Goal: Task Accomplishment & Management: Manage account settings

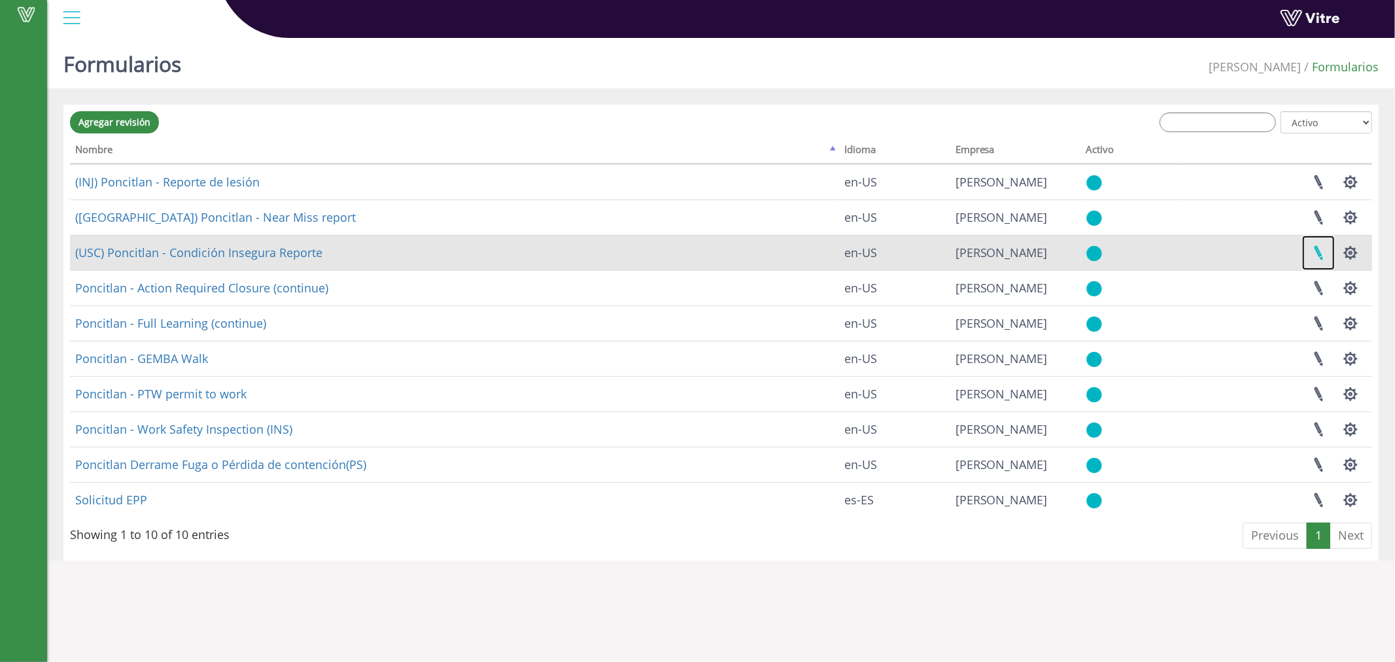
click at [1317, 255] on link at bounding box center [1318, 252] width 33 height 35
click at [1344, 248] on button "button" at bounding box center [1350, 252] width 33 height 35
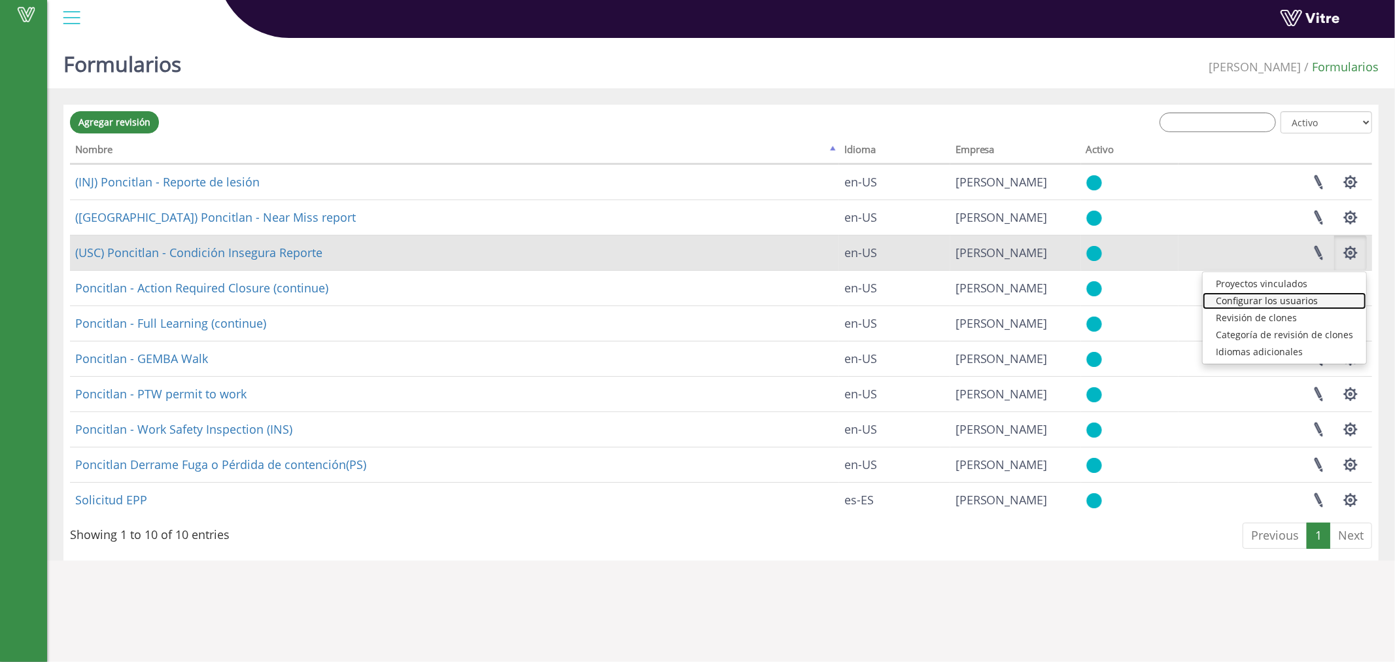
click at [1299, 303] on link "Configurar los usuarios" at bounding box center [1283, 300] width 163 height 17
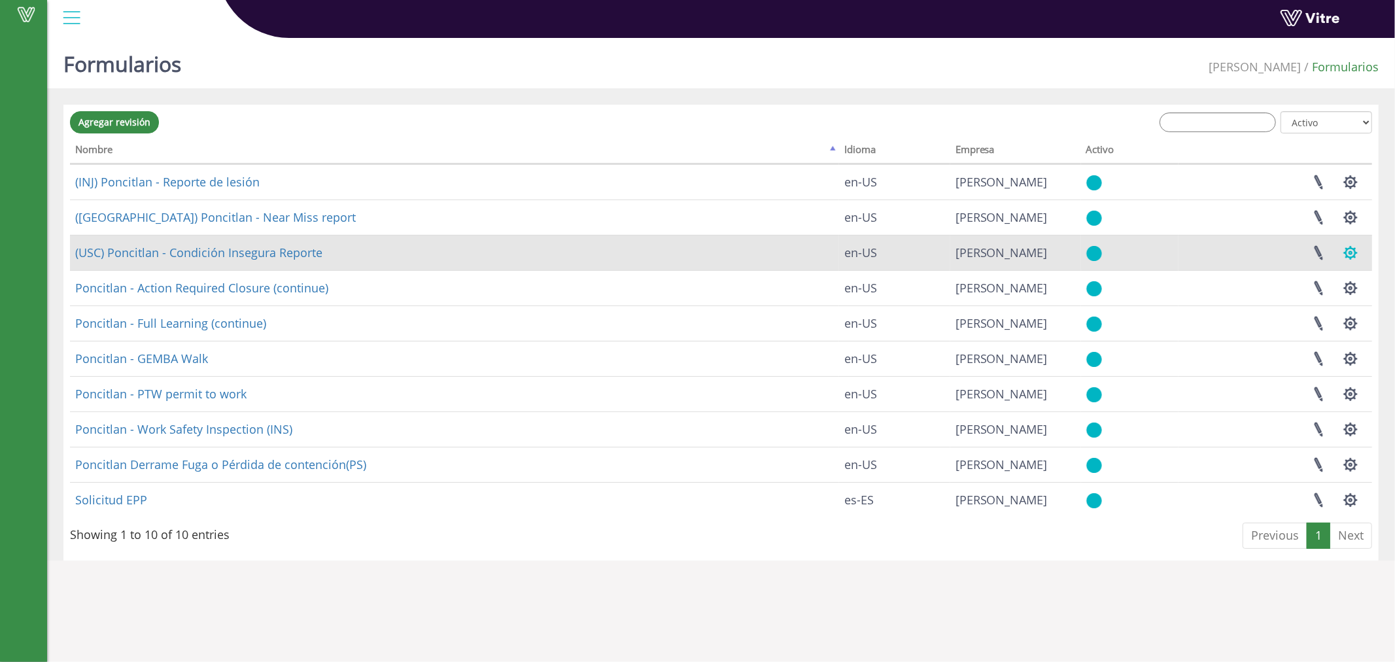
click at [1356, 253] on button "button" at bounding box center [1350, 252] width 33 height 35
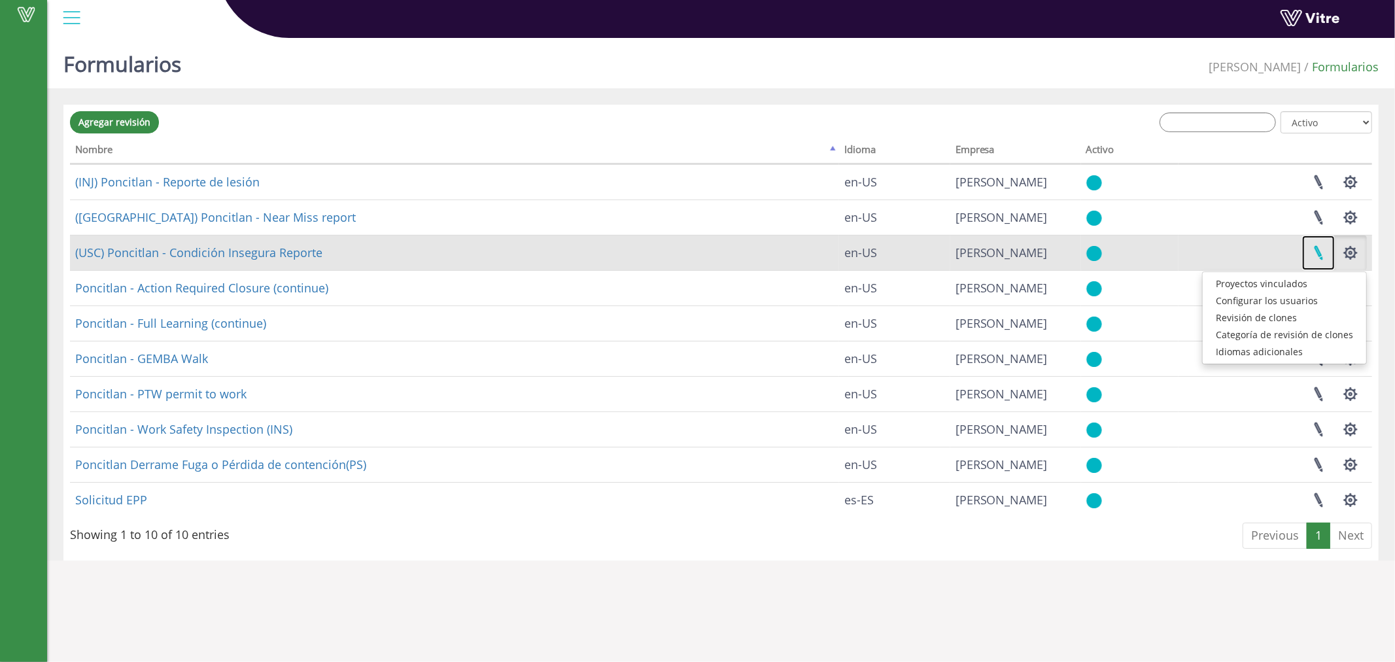
click at [1317, 252] on link at bounding box center [1318, 252] width 33 height 35
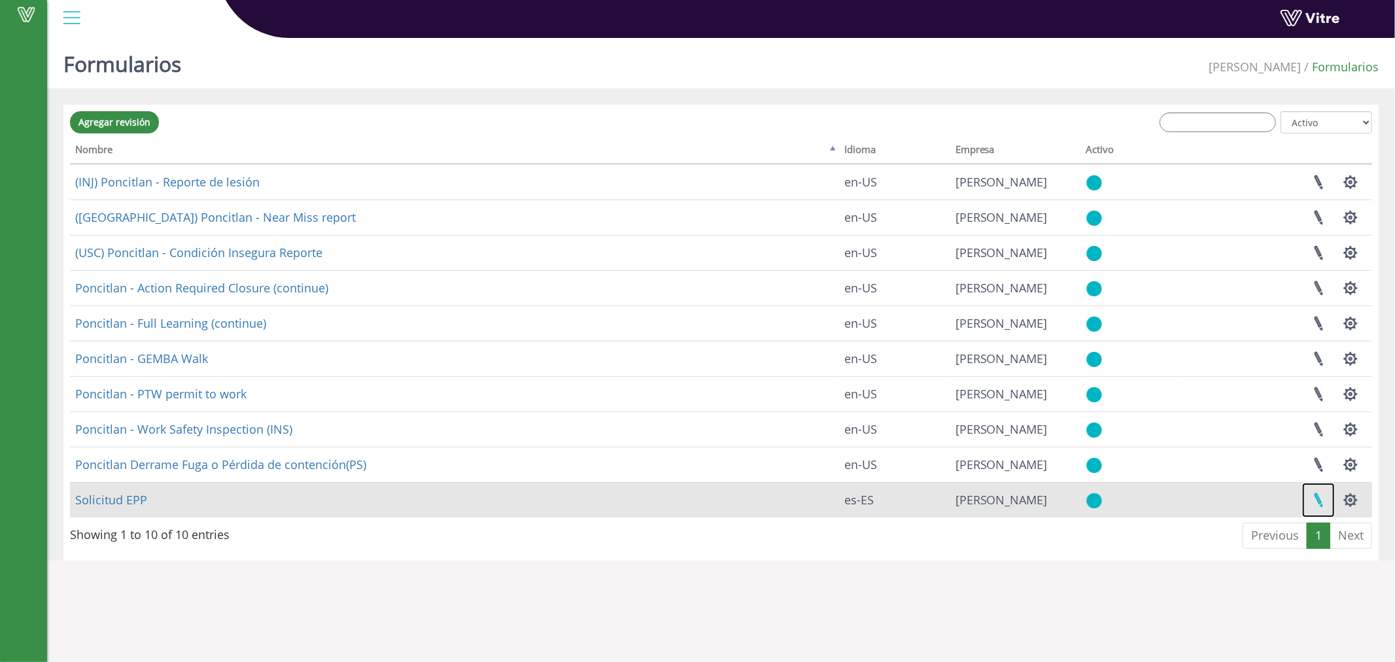
click at [1319, 502] on link at bounding box center [1318, 500] width 33 height 35
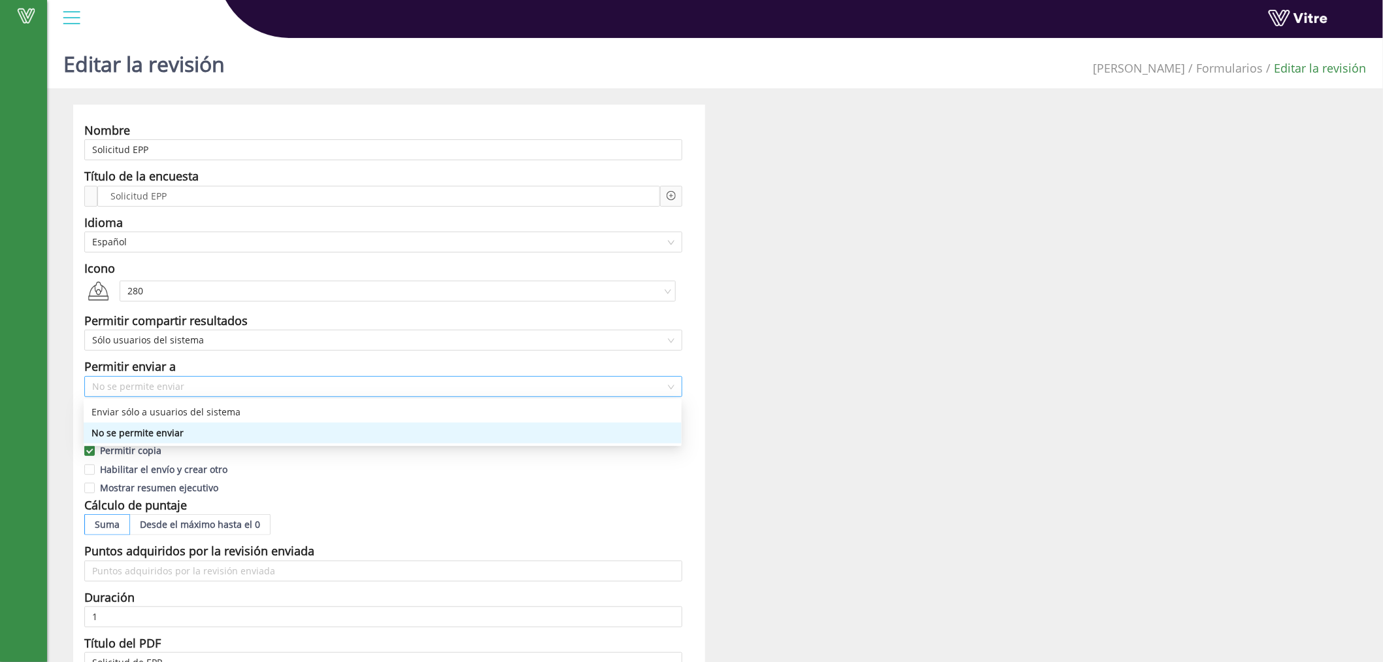
click at [336, 390] on span "No se permite enviar" at bounding box center [383, 387] width 583 height 20
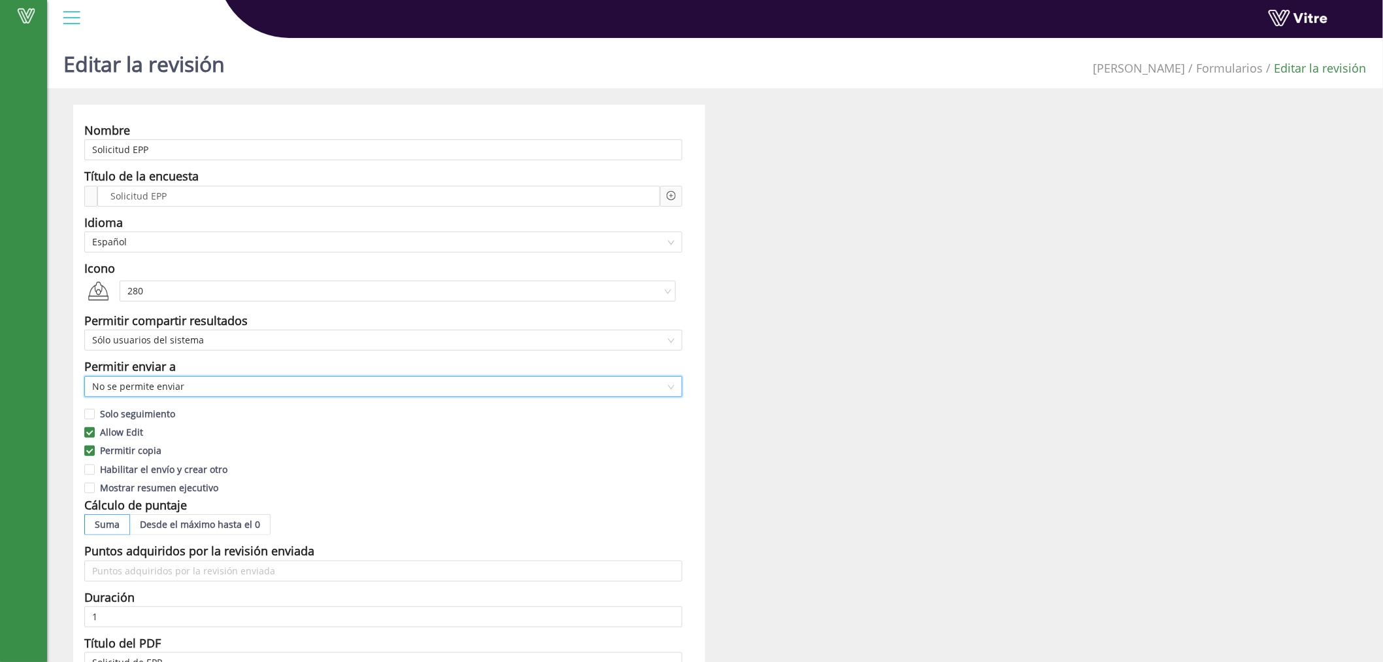
click at [336, 390] on span "No se permite enviar" at bounding box center [383, 387] width 583 height 20
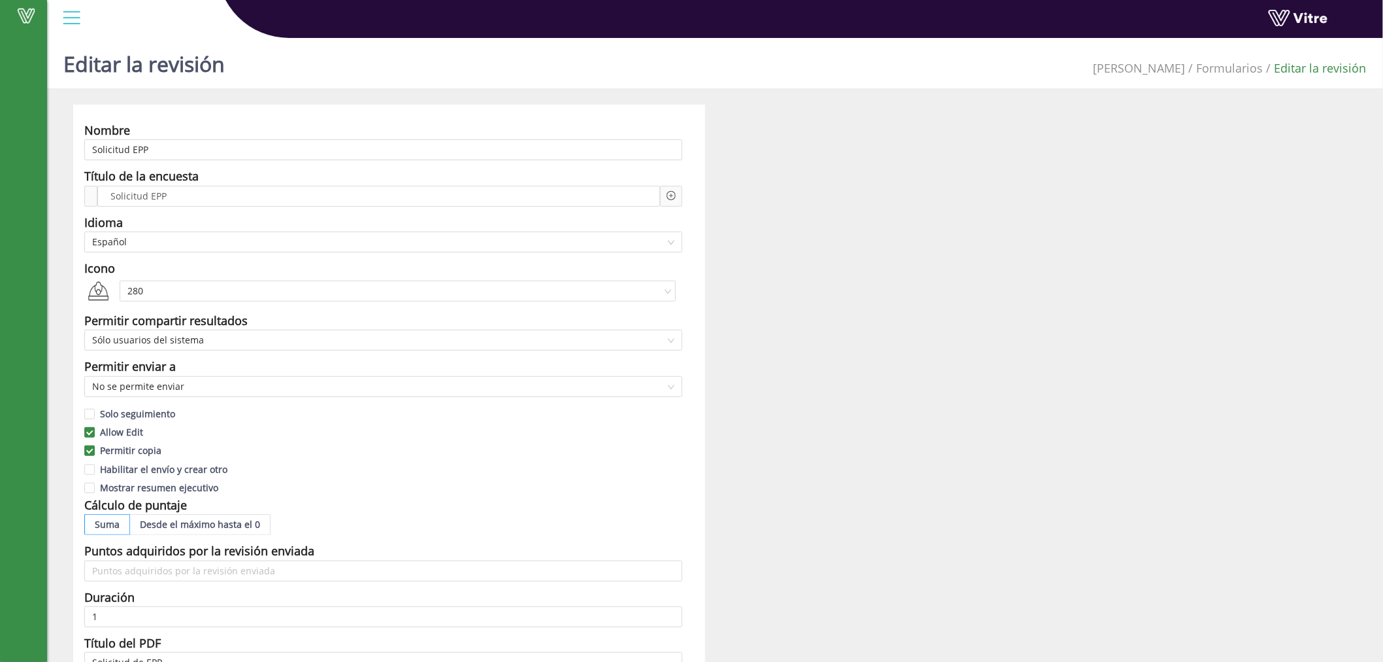
click at [675, 194] on icon "plus-circle" at bounding box center [671, 195] width 9 height 9
click at [995, 330] on div "Nombre Solicitud EPP Título de la encuesta Solicitud EPP Add question Pregunta …" at bounding box center [715, 566] width 1304 height 923
click at [1219, 65] on link "Formularios" at bounding box center [1230, 68] width 67 height 16
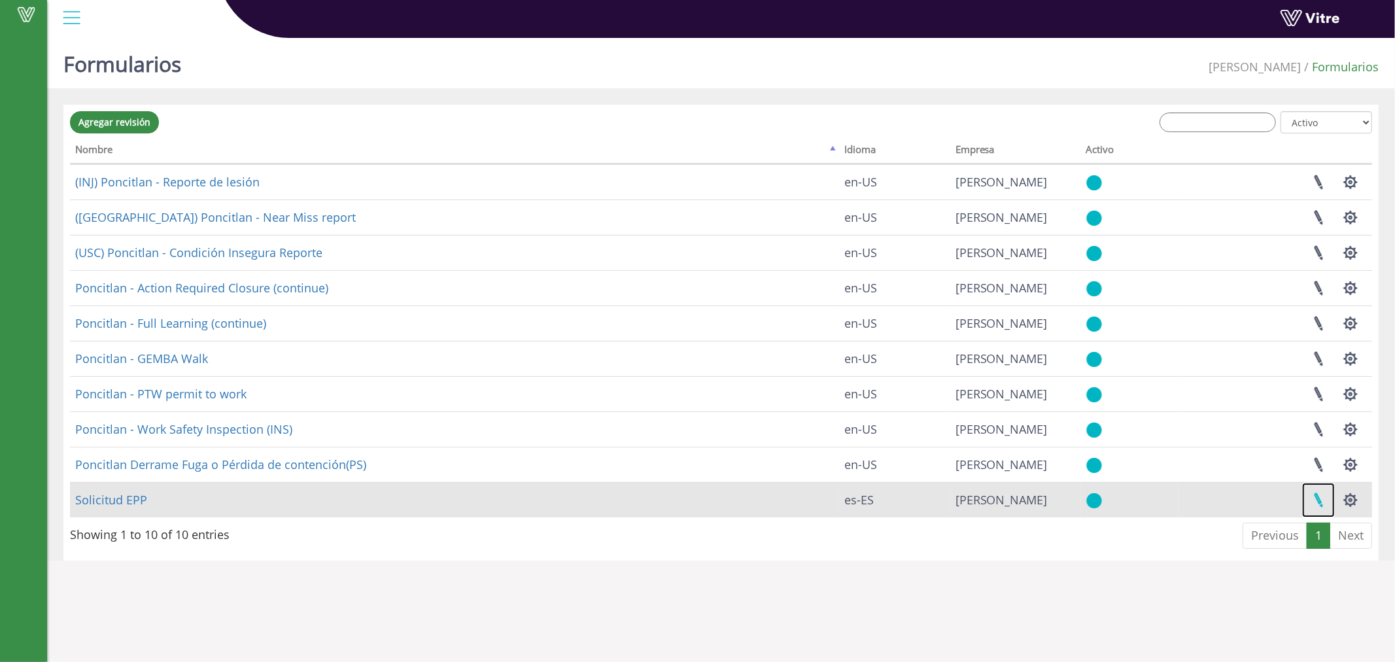
click at [1319, 501] on link at bounding box center [1318, 500] width 33 height 35
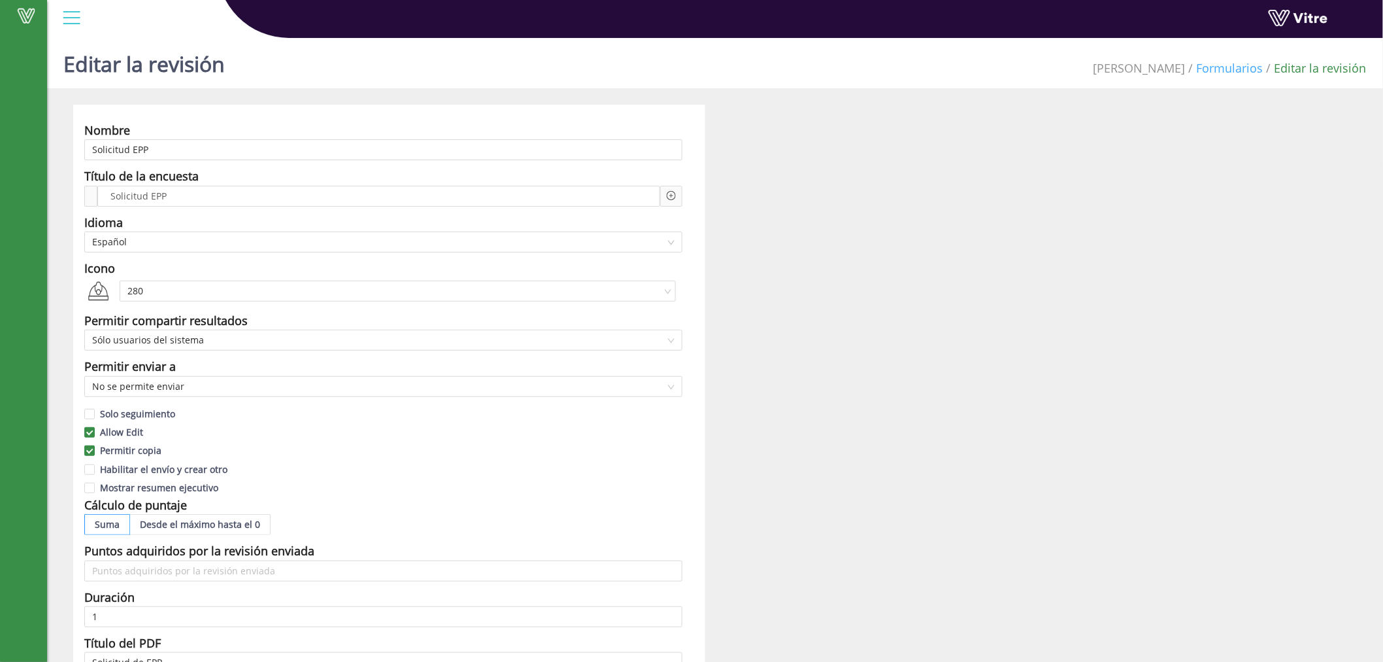
click at [1230, 69] on link "Formularios" at bounding box center [1230, 68] width 67 height 16
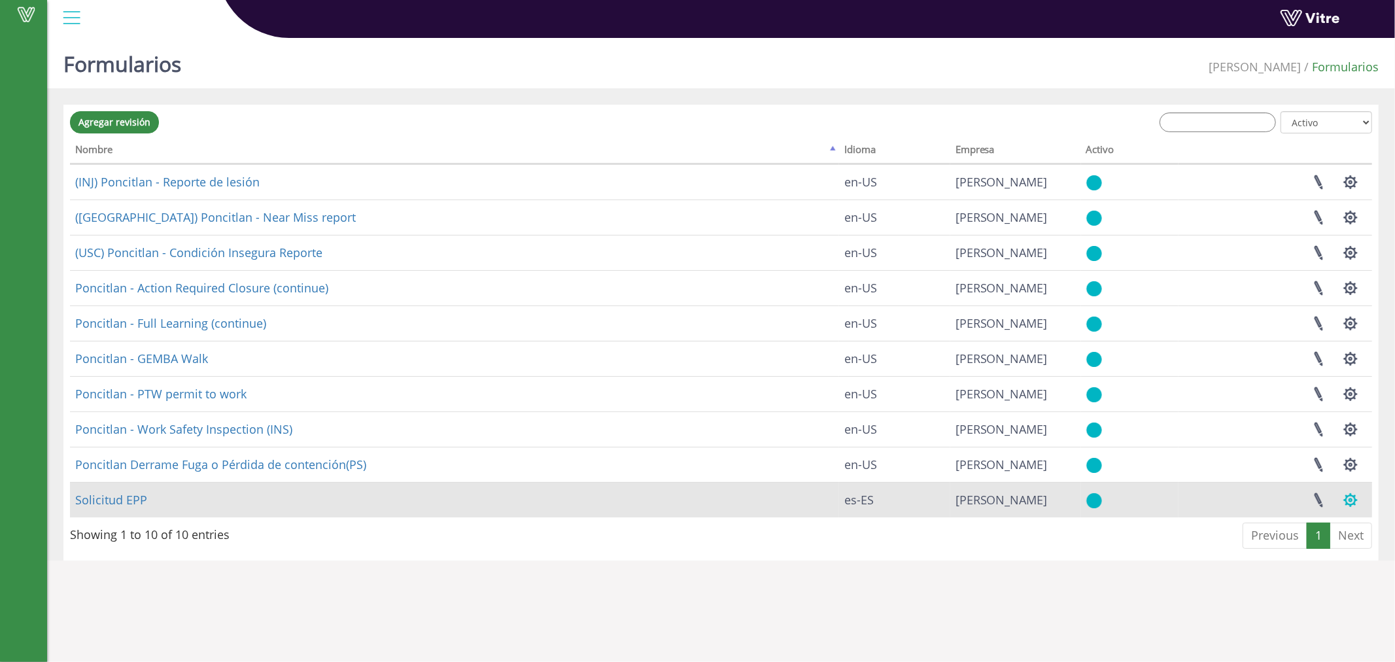
click at [1351, 498] on button "button" at bounding box center [1350, 500] width 33 height 35
click at [1292, 545] on link "Configurar los usuarios" at bounding box center [1283, 547] width 163 height 17
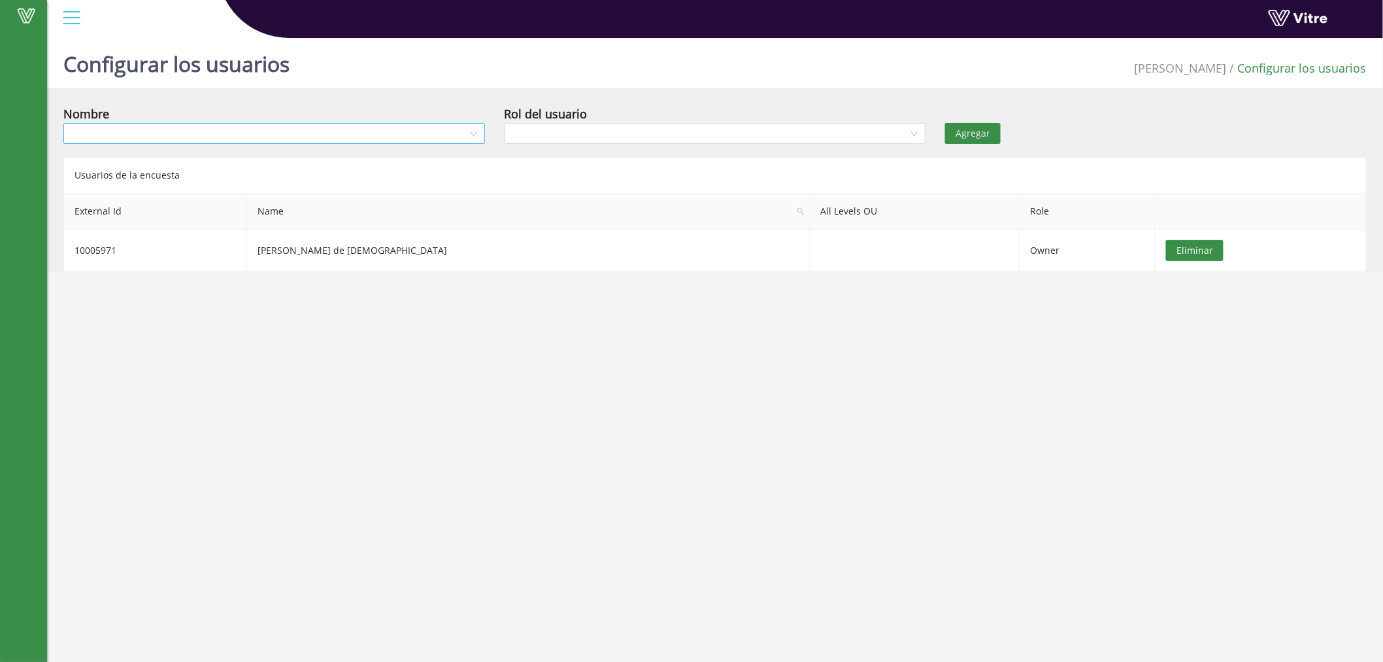
click at [452, 139] on input "search" at bounding box center [269, 134] width 397 height 20
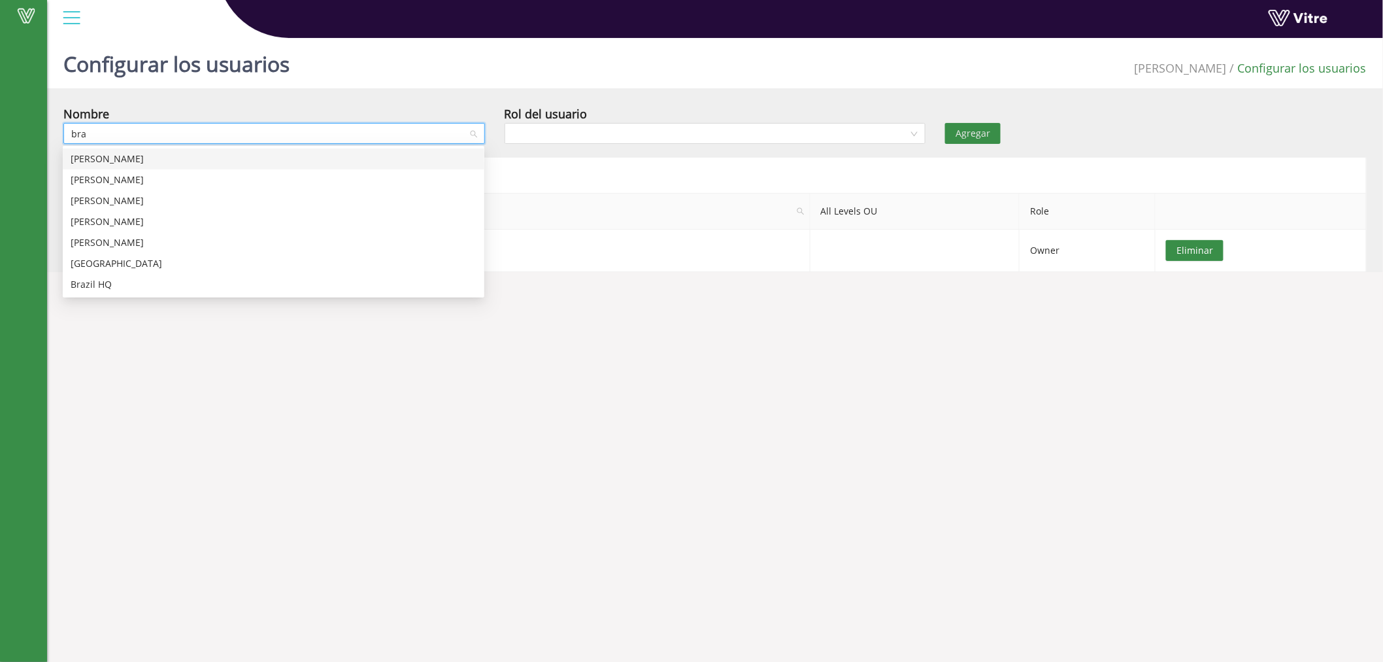
type input "brau"
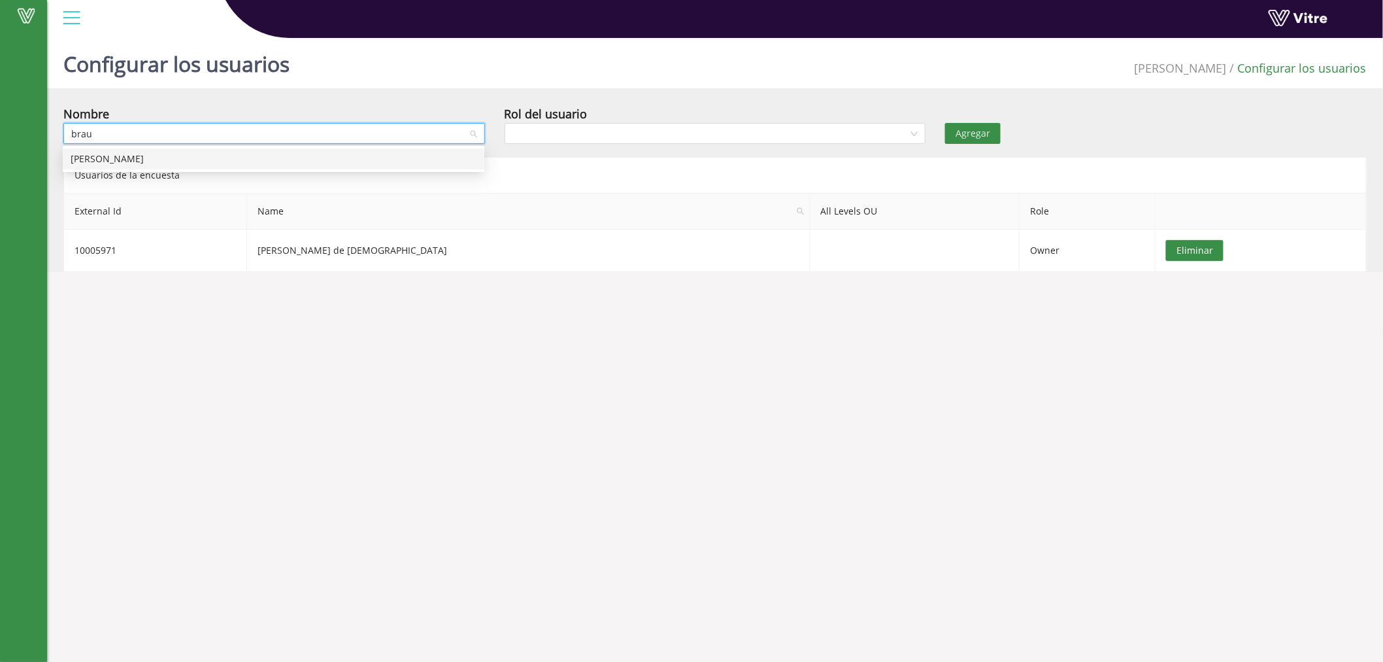
click at [281, 155] on div "[PERSON_NAME]" at bounding box center [274, 159] width 406 height 14
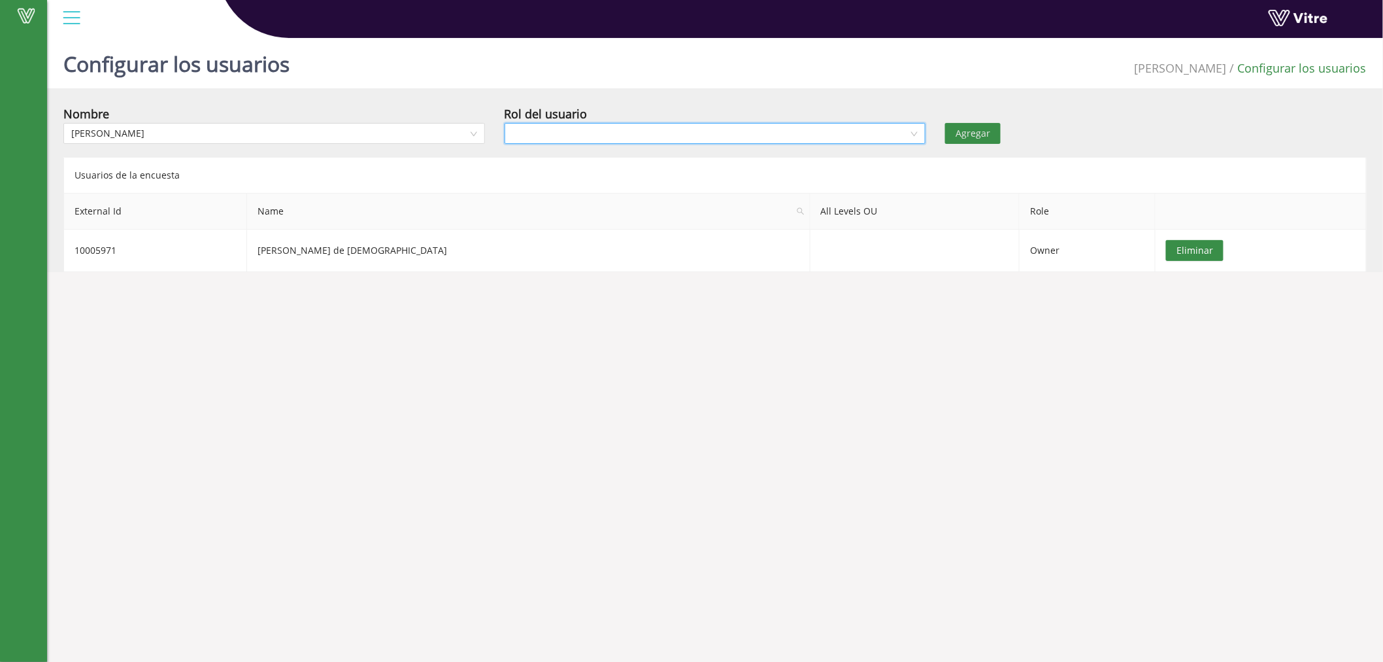
click at [642, 133] on input "search" at bounding box center [711, 134] width 397 height 20
click at [631, 155] on div "Owner" at bounding box center [715, 159] width 406 height 14
click at [989, 120] on div "Agregar" at bounding box center [1046, 124] width 220 height 39
click at [989, 134] on span "Agregar" at bounding box center [973, 133] width 35 height 14
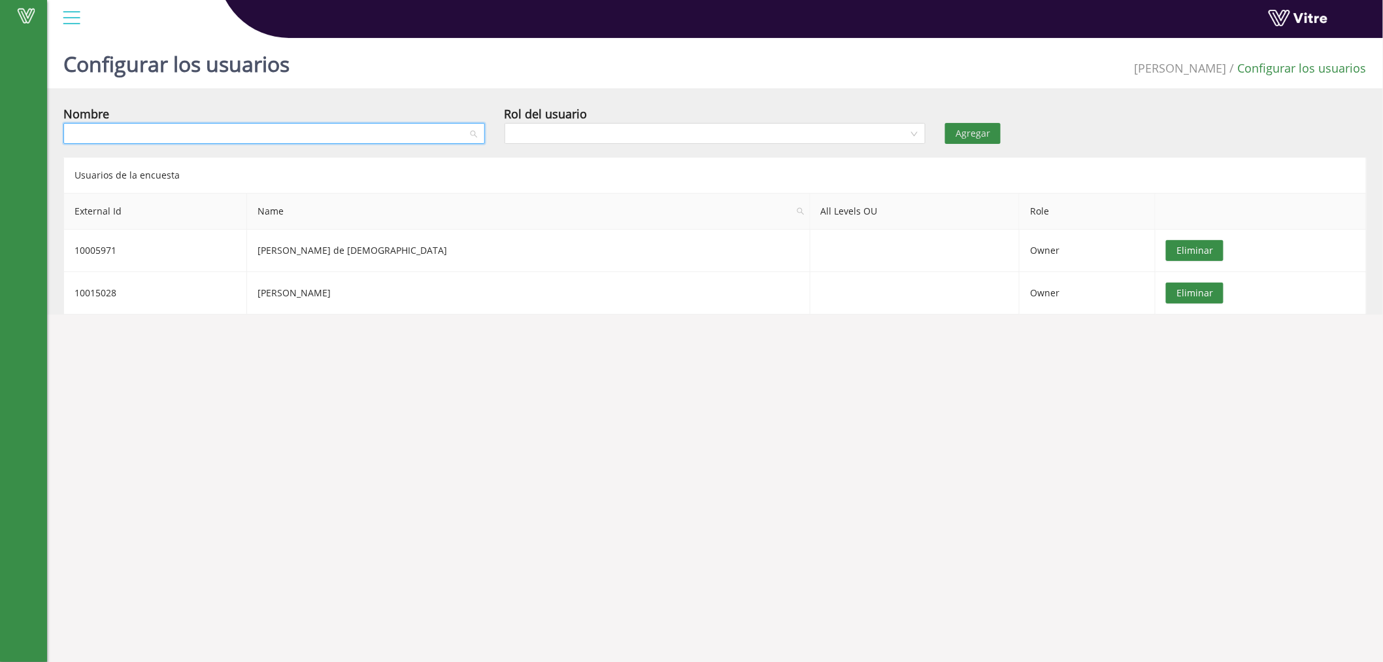
click at [266, 132] on input "search" at bounding box center [269, 134] width 397 height 20
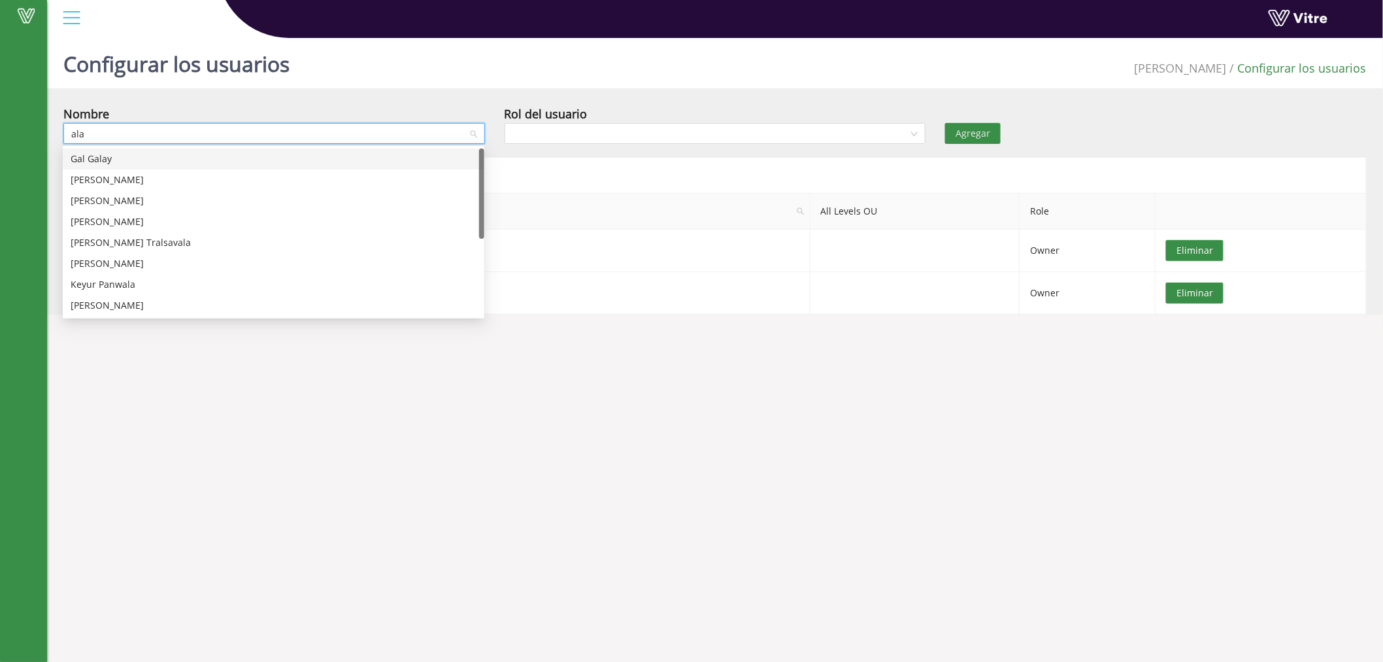
type input "alan"
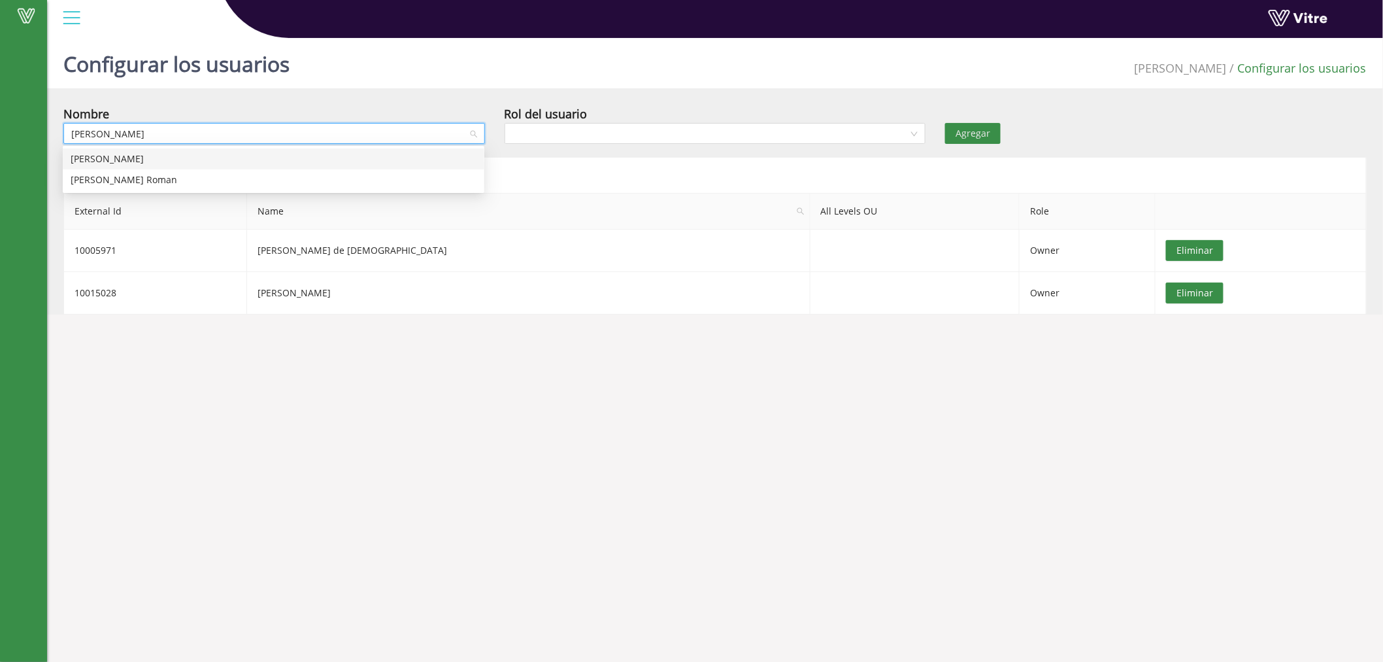
click at [253, 157] on div "Alan Flores Gomez" at bounding box center [274, 159] width 406 height 14
click at [778, 139] on input "search" at bounding box center [711, 134] width 397 height 20
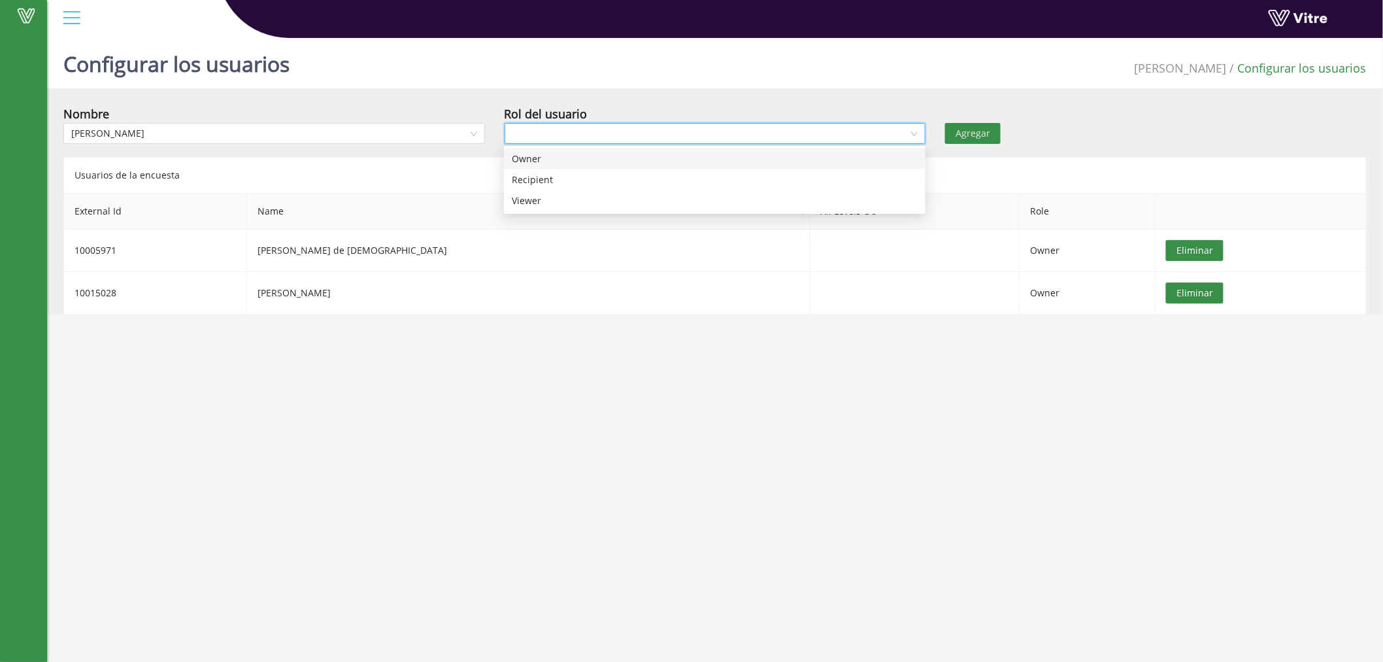
click at [754, 164] on div "Owner" at bounding box center [715, 159] width 406 height 14
click at [964, 131] on span "Agregar" at bounding box center [973, 133] width 35 height 14
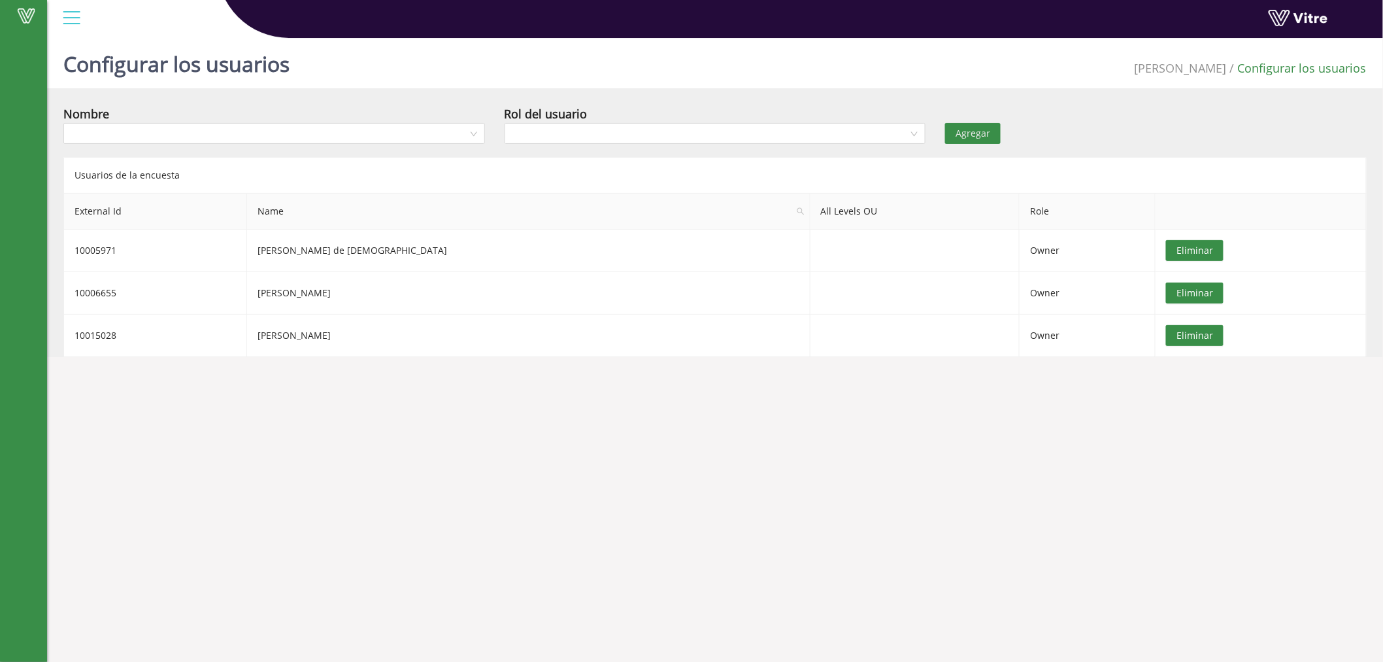
click at [1216, 65] on span "[PERSON_NAME]" at bounding box center [1181, 68] width 92 height 16
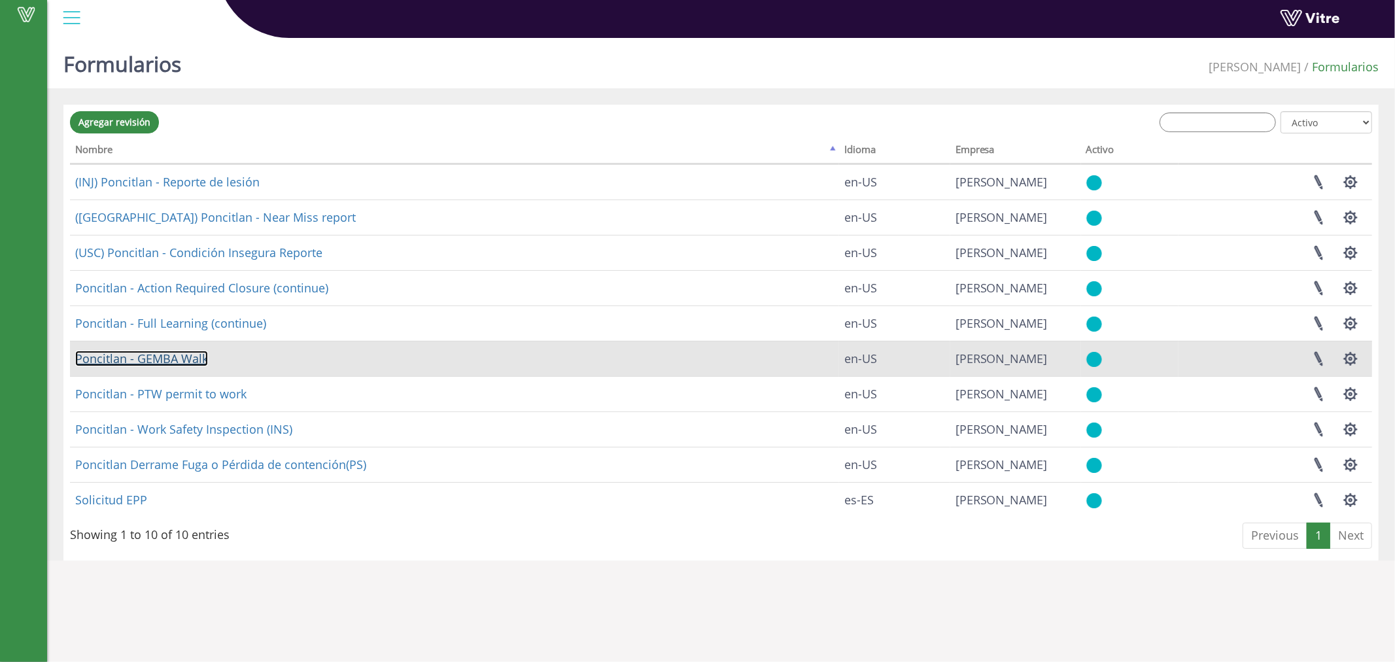
click at [184, 357] on link "Poncitlan - GEMBA Walk" at bounding box center [141, 358] width 133 height 16
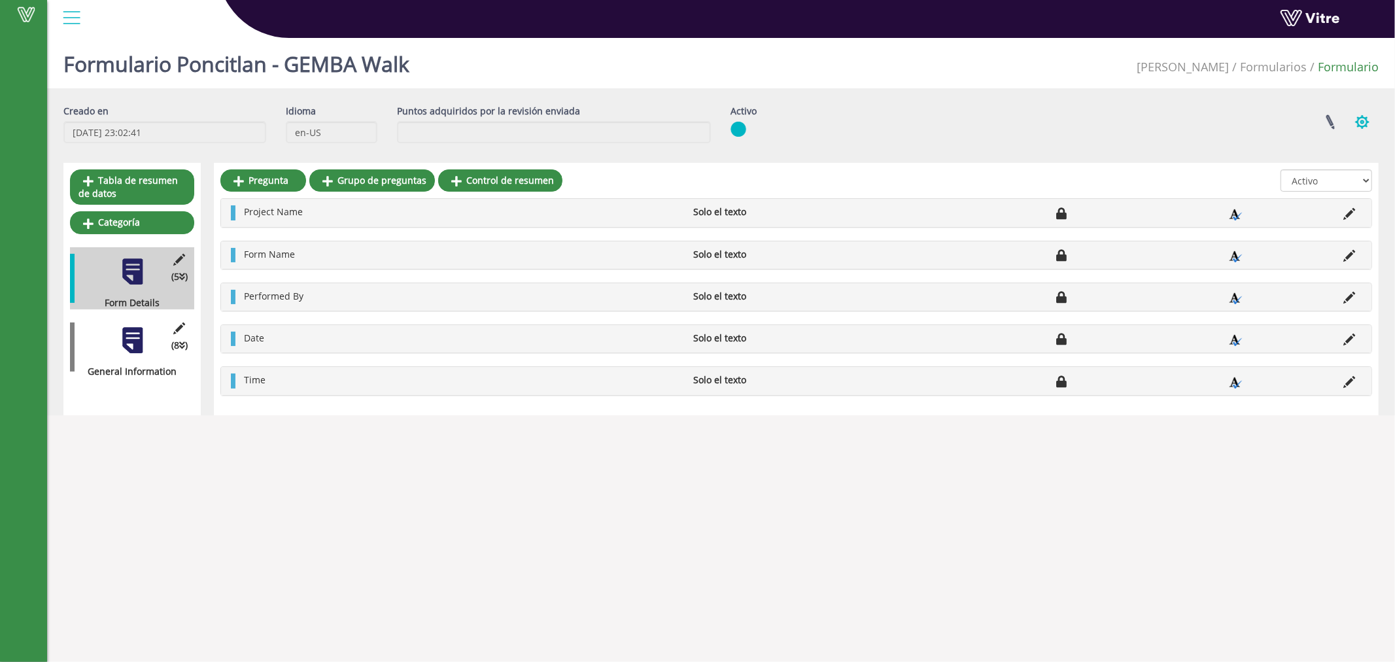
click at [1373, 126] on button "button" at bounding box center [1362, 122] width 33 height 35
click at [1317, 123] on link at bounding box center [1330, 122] width 33 height 35
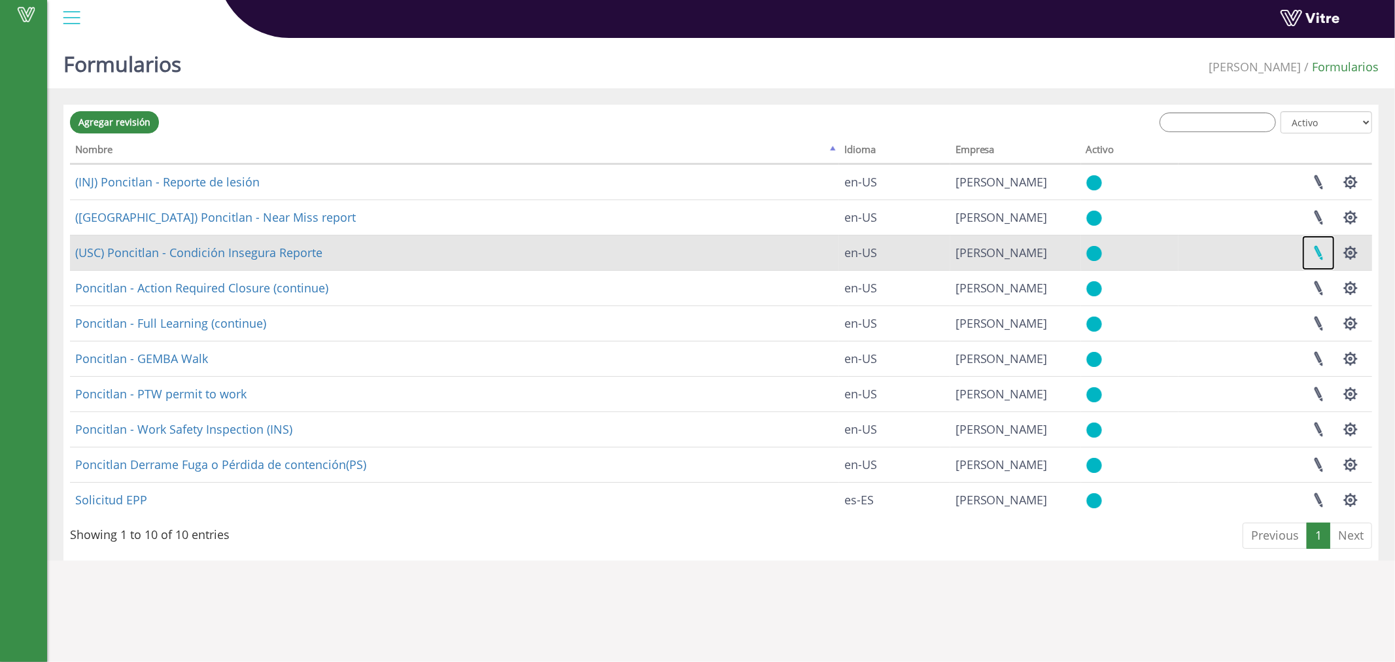
click at [1314, 245] on link at bounding box center [1318, 252] width 33 height 35
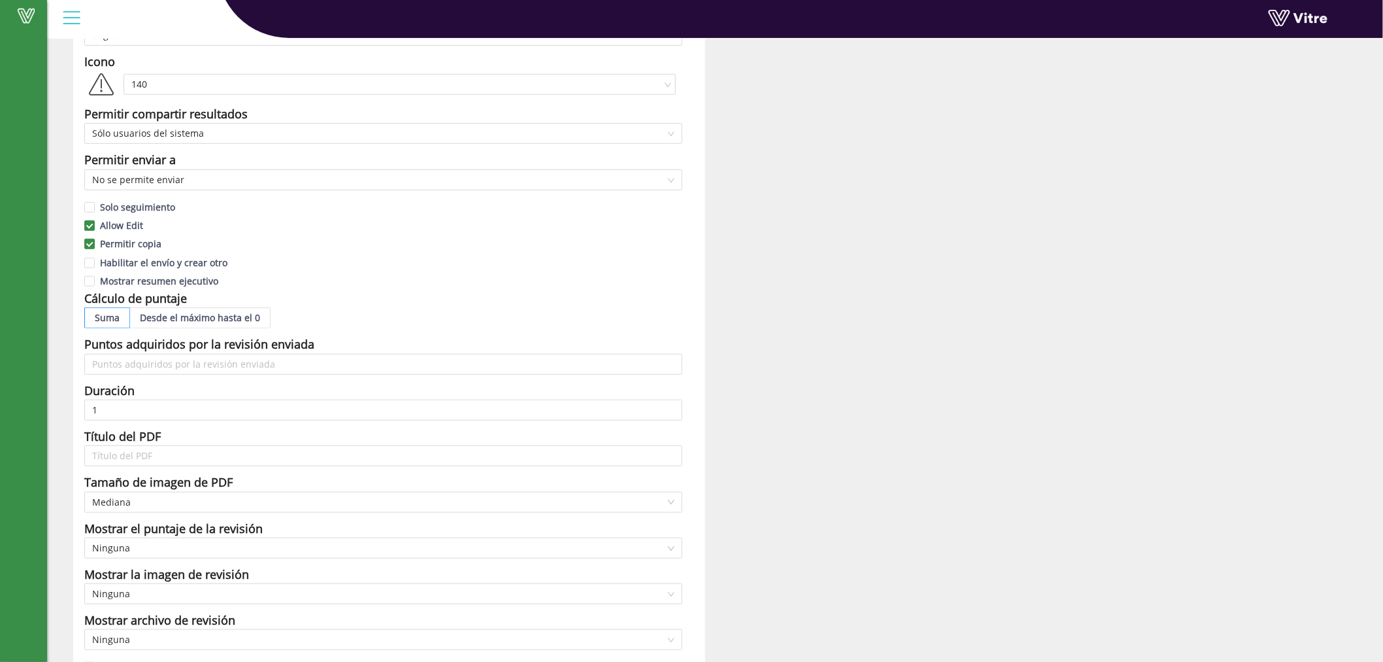
scroll to position [242, 0]
